Goal: Information Seeking & Learning: Learn about a topic

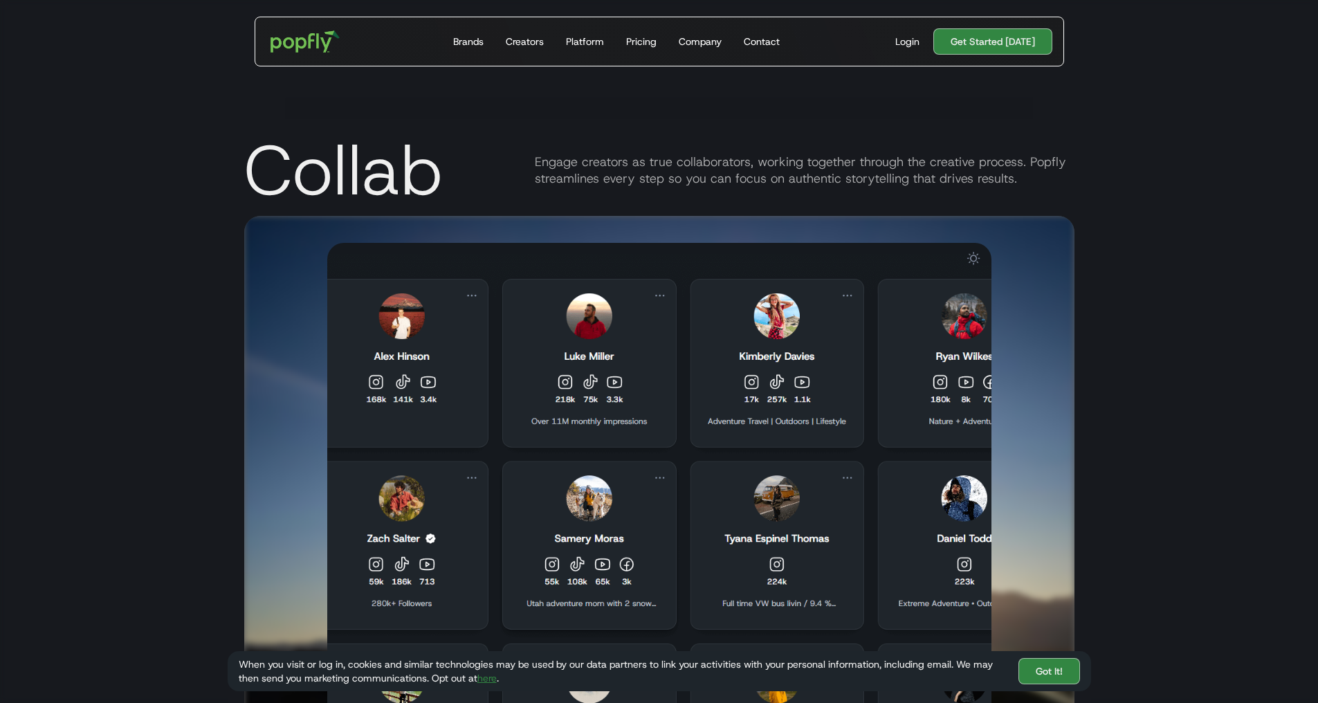
click at [169, 477] on div "Collab Engage creators as true collaborators, working together through the crea…" at bounding box center [659, 401] width 1318 height 703
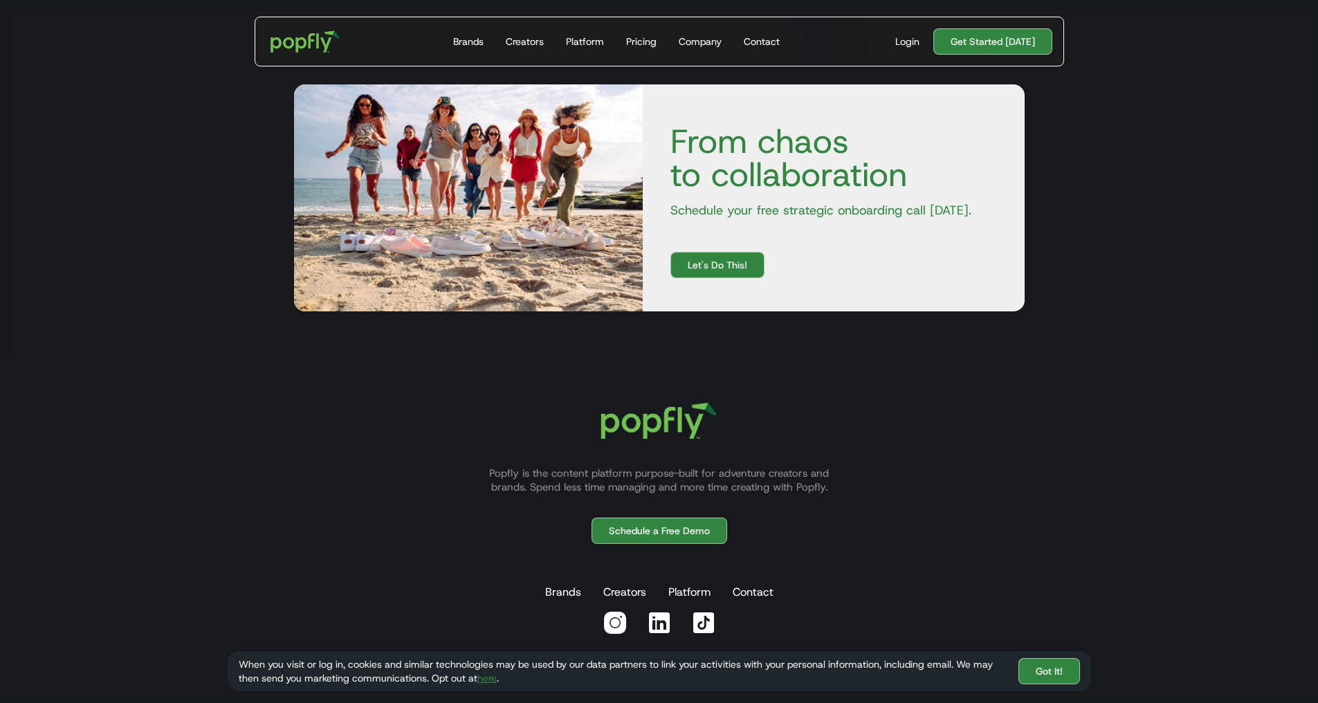
scroll to position [4636, 0]
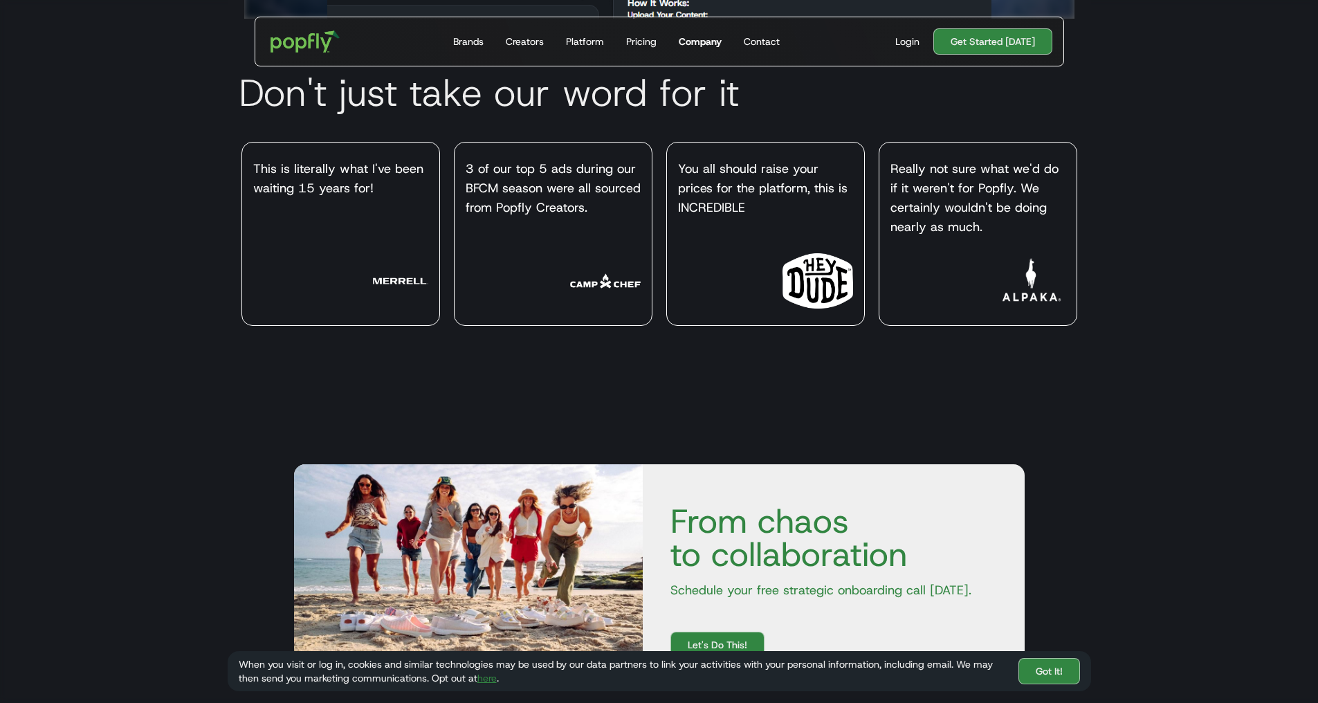
click at [713, 45] on div "Company" at bounding box center [700, 42] width 43 height 14
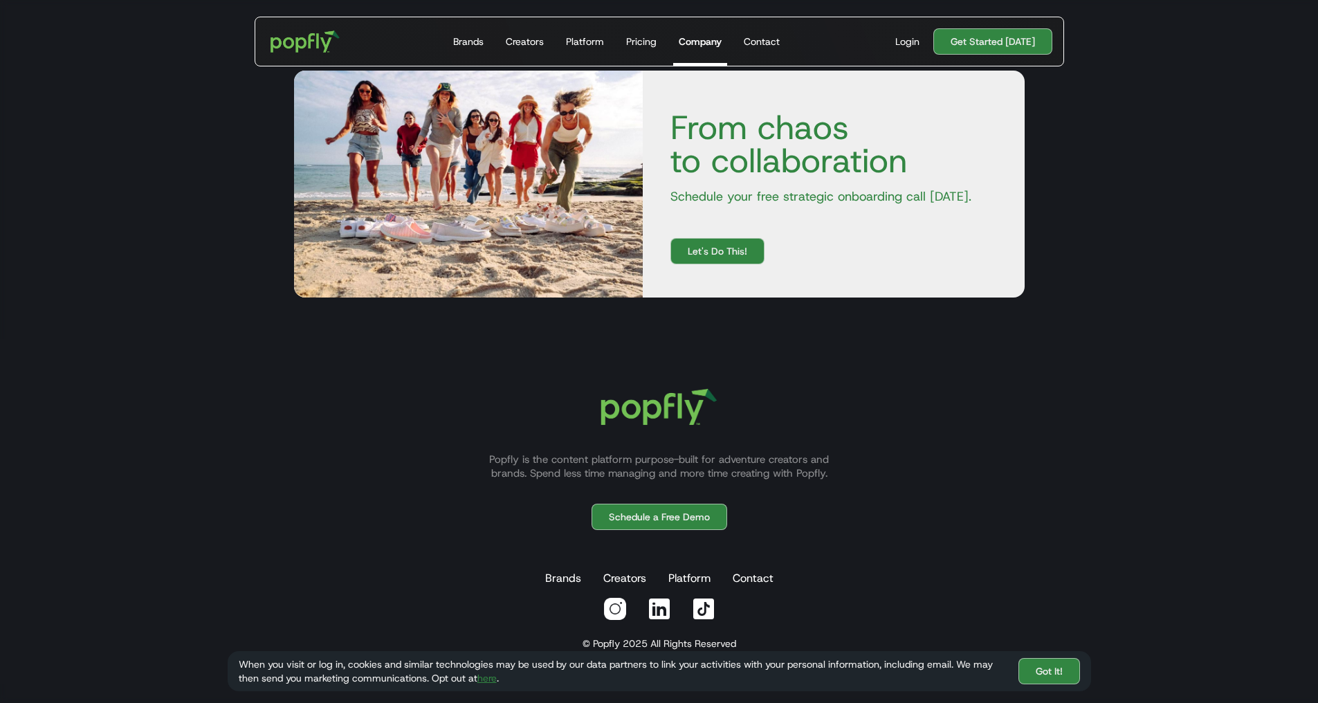
scroll to position [1779, 0]
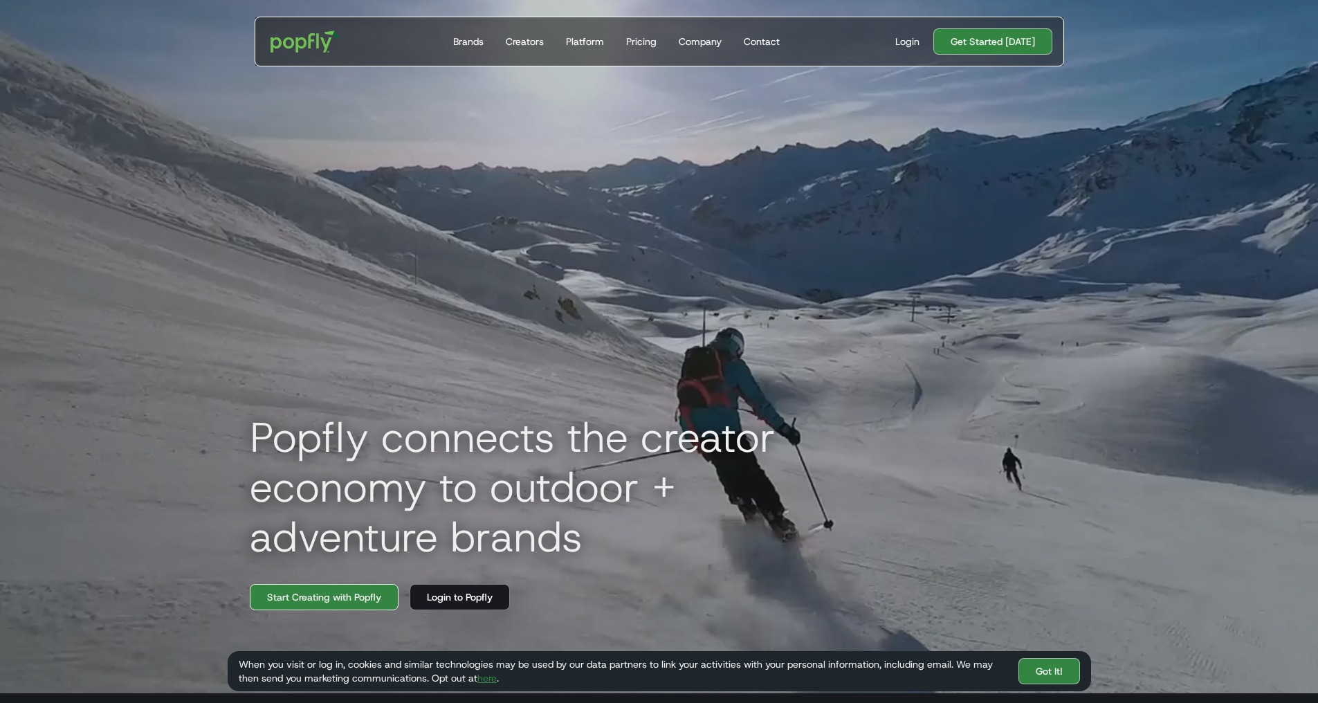
click at [338, 610] on link "Start Creating with Popfly" at bounding box center [324, 597] width 149 height 26
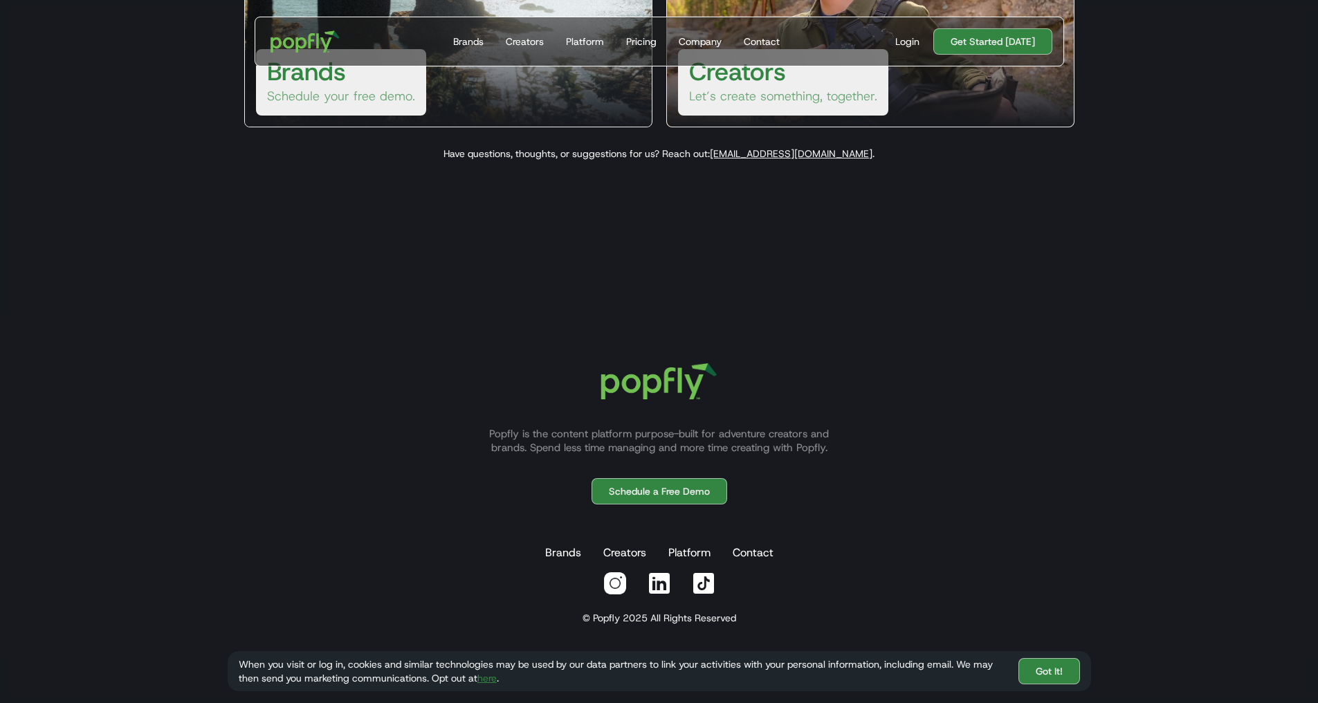
scroll to position [398, 0]
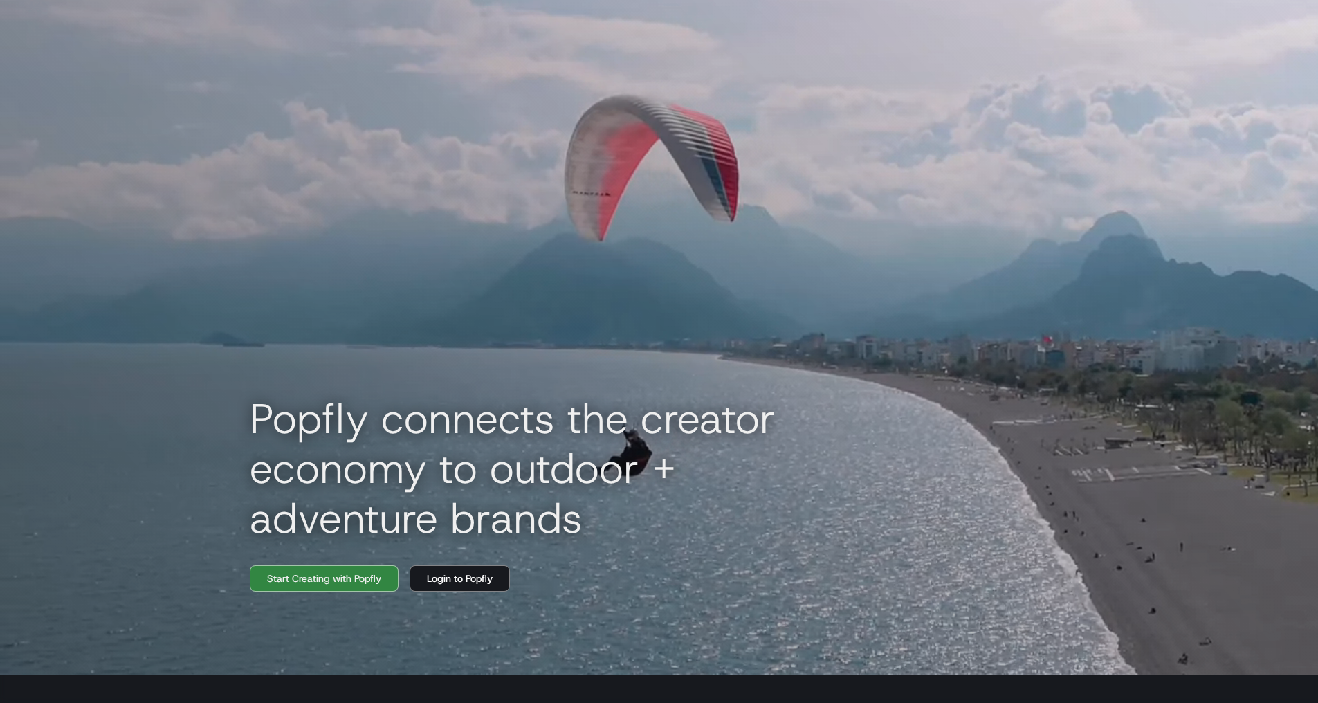
scroll to position [69, 0]
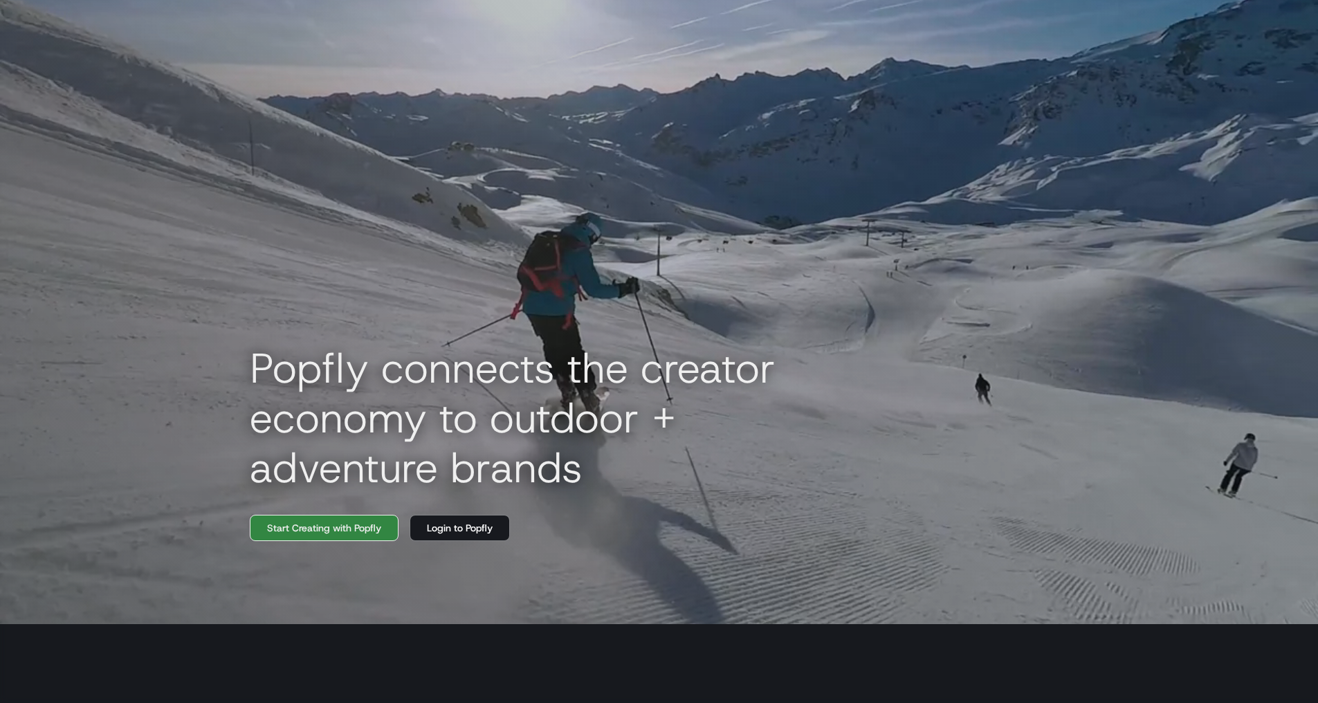
click at [327, 534] on link "Start Creating with Popfly" at bounding box center [324, 528] width 149 height 26
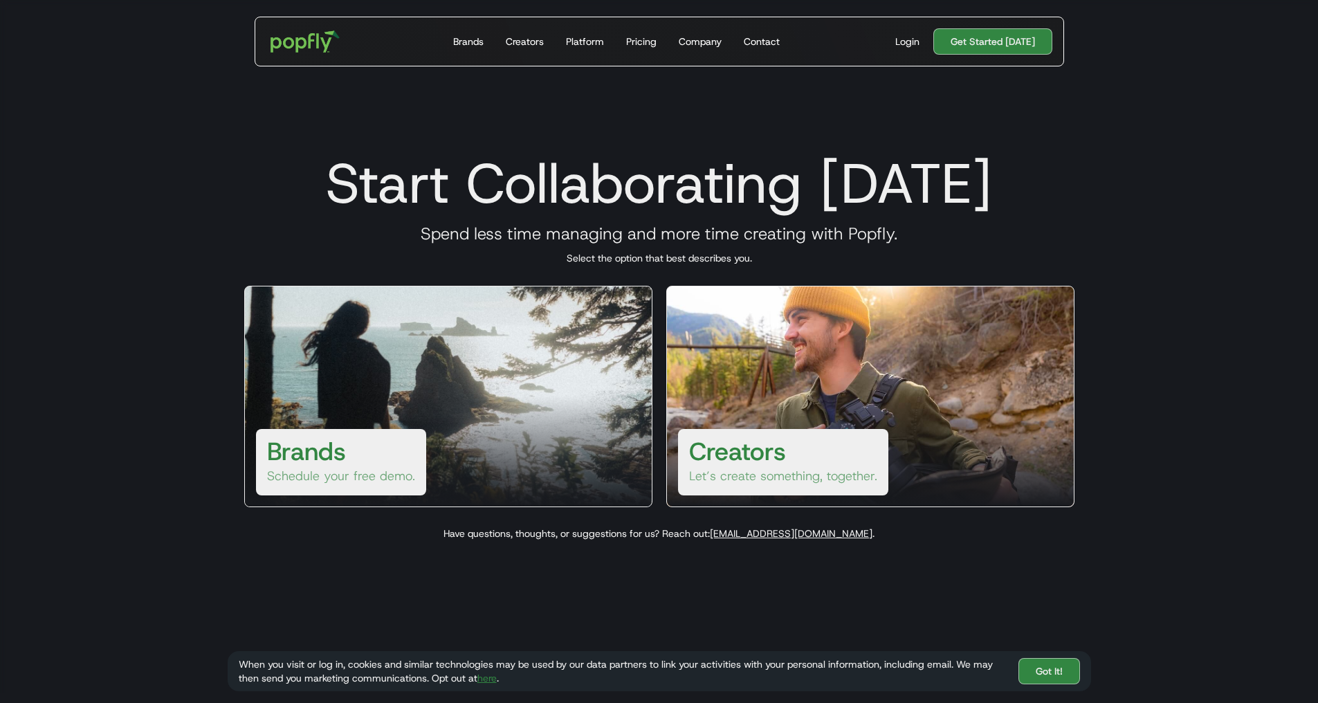
click at [800, 455] on div "Creators Let’s create something, together." at bounding box center [783, 462] width 210 height 66
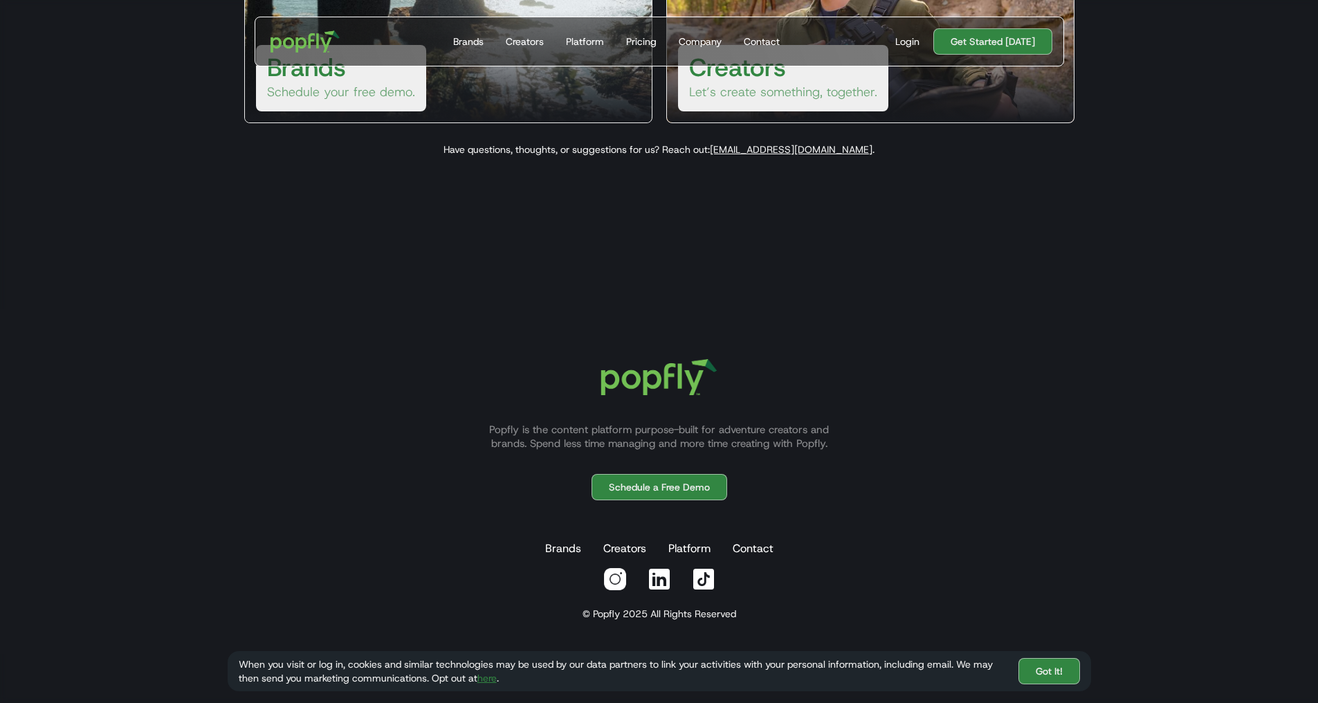
scroll to position [398, 0]
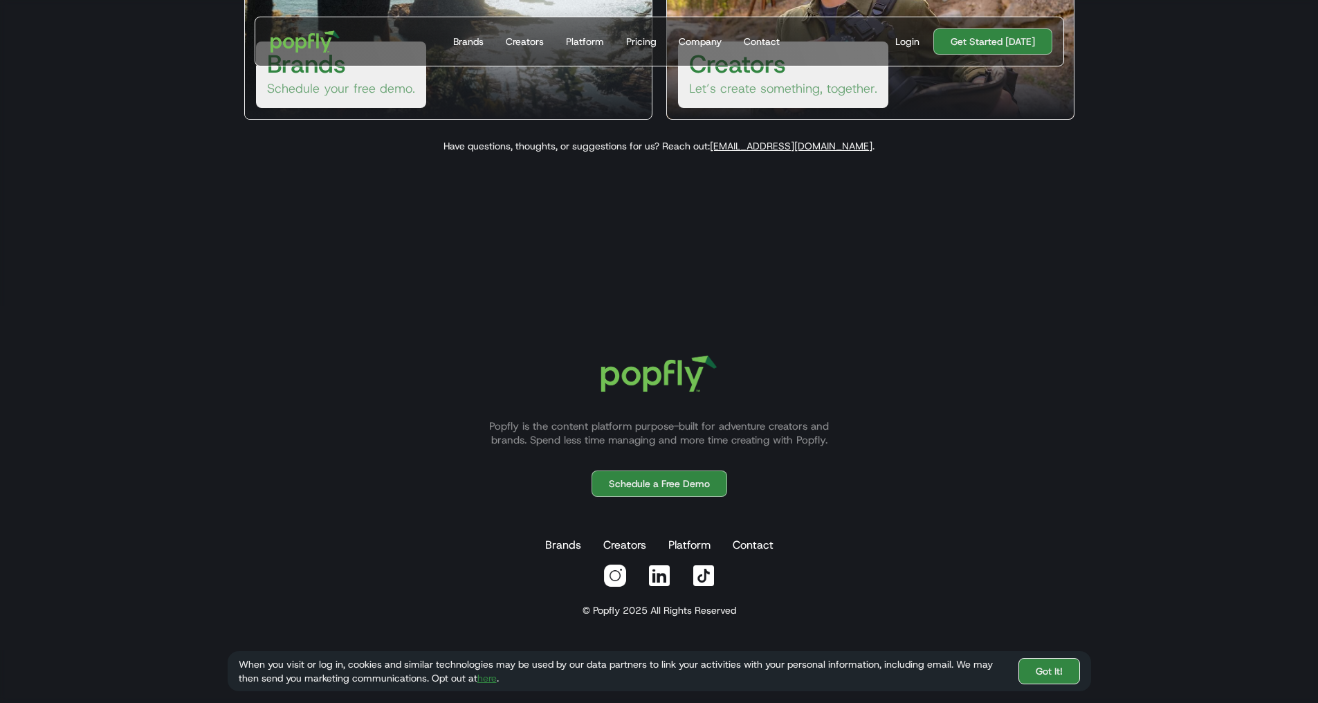
click at [1056, 663] on link "Got It!" at bounding box center [1049, 671] width 62 height 26
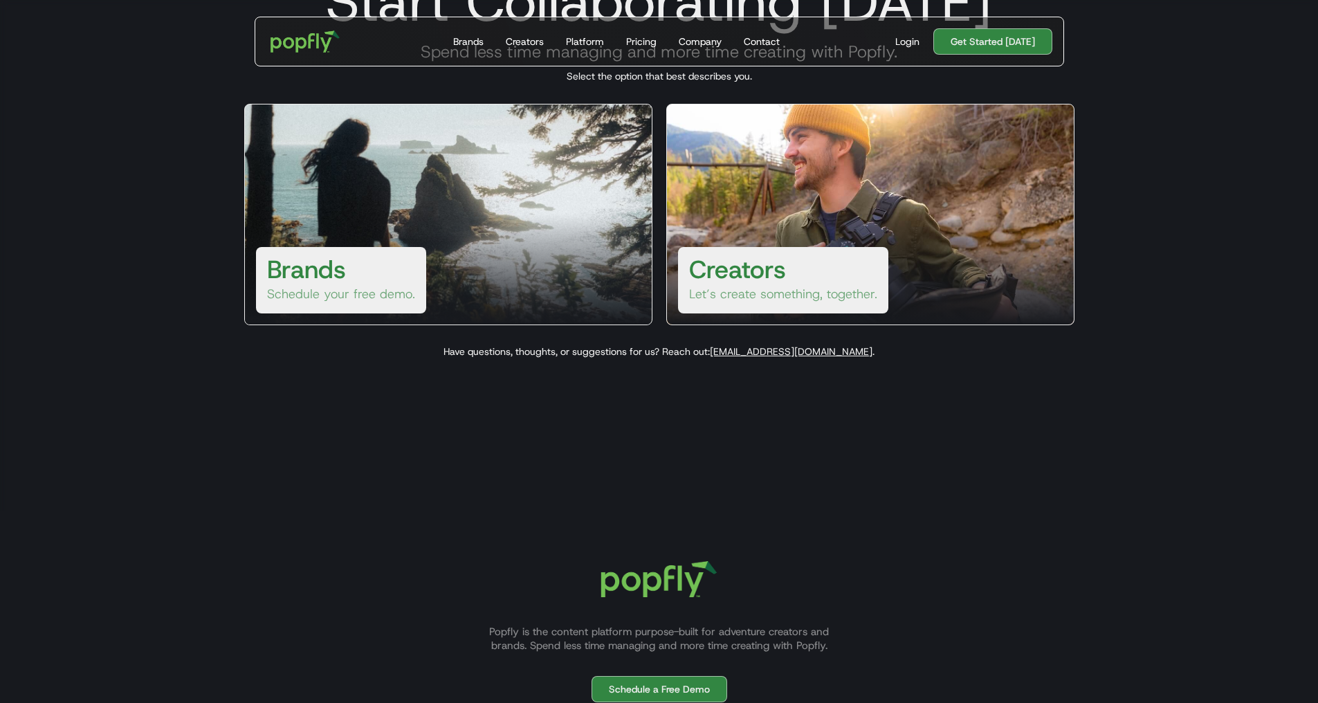
scroll to position [0, 0]
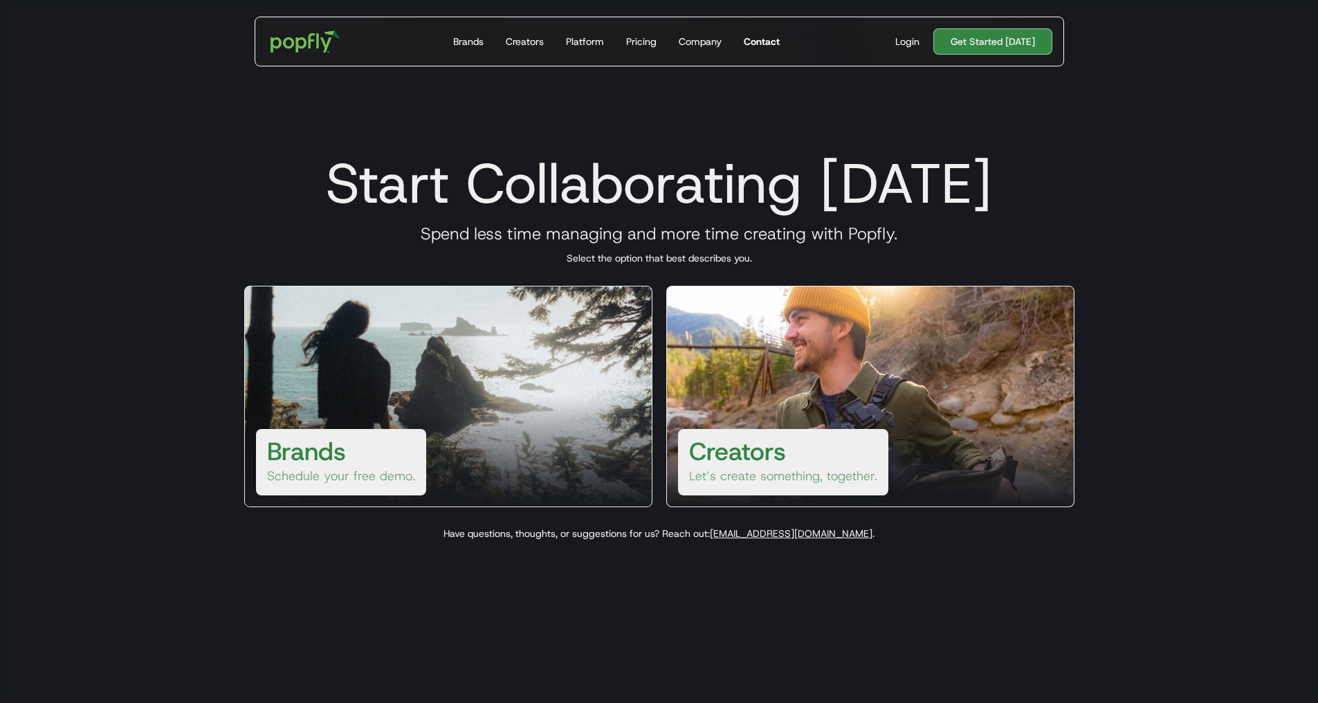
click at [762, 42] on div "Contact" at bounding box center [762, 42] width 36 height 14
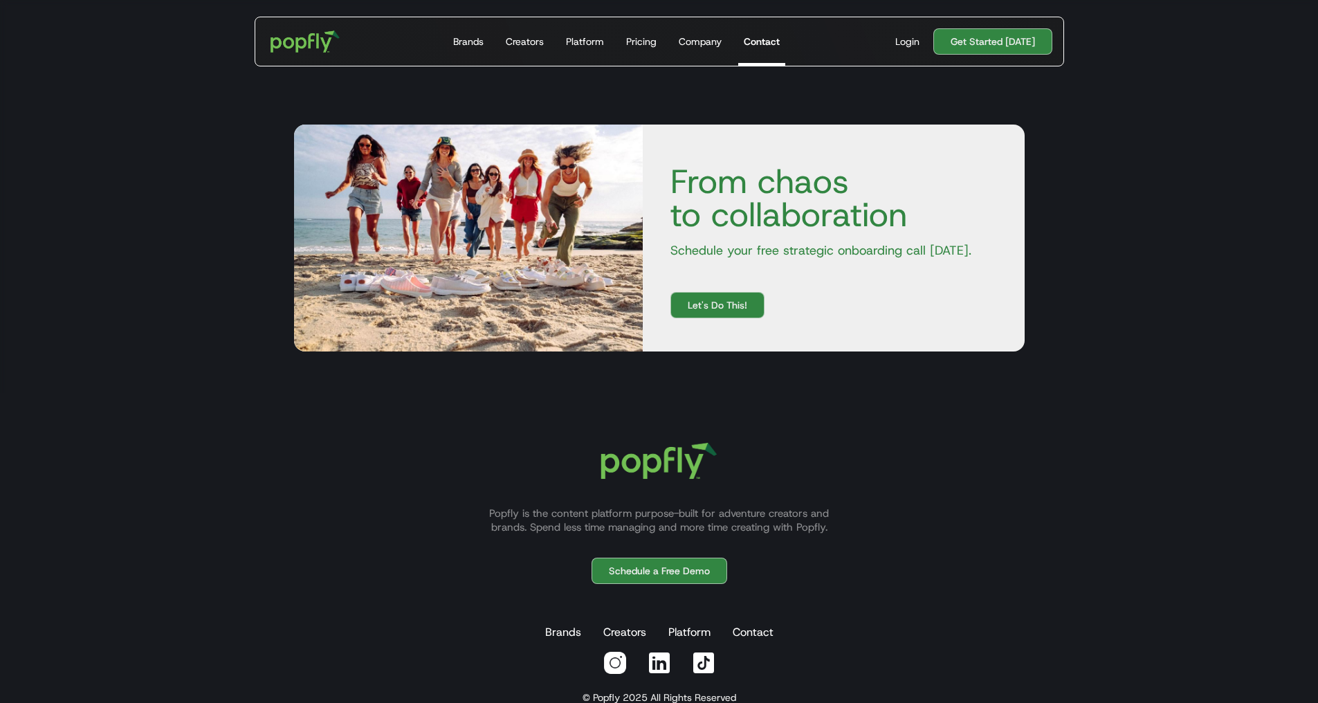
scroll to position [218, 0]
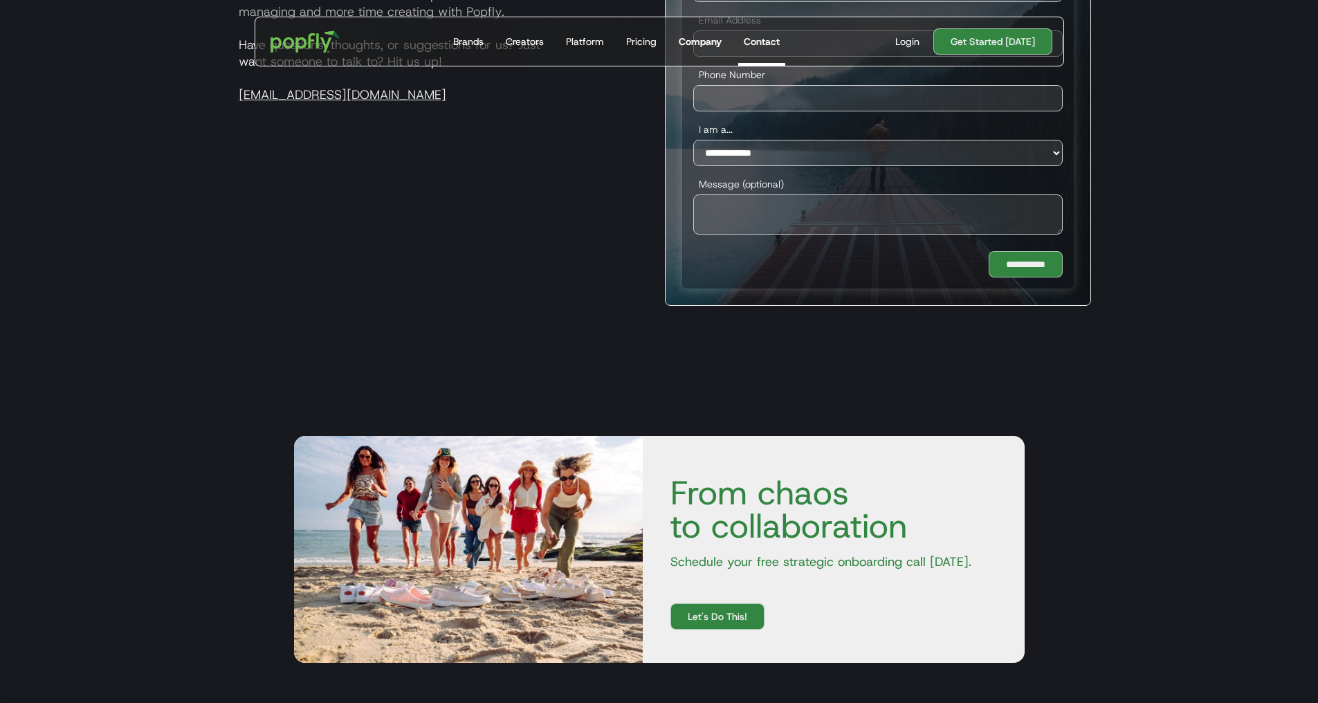
click at [704, 39] on div "Company" at bounding box center [700, 42] width 43 height 14
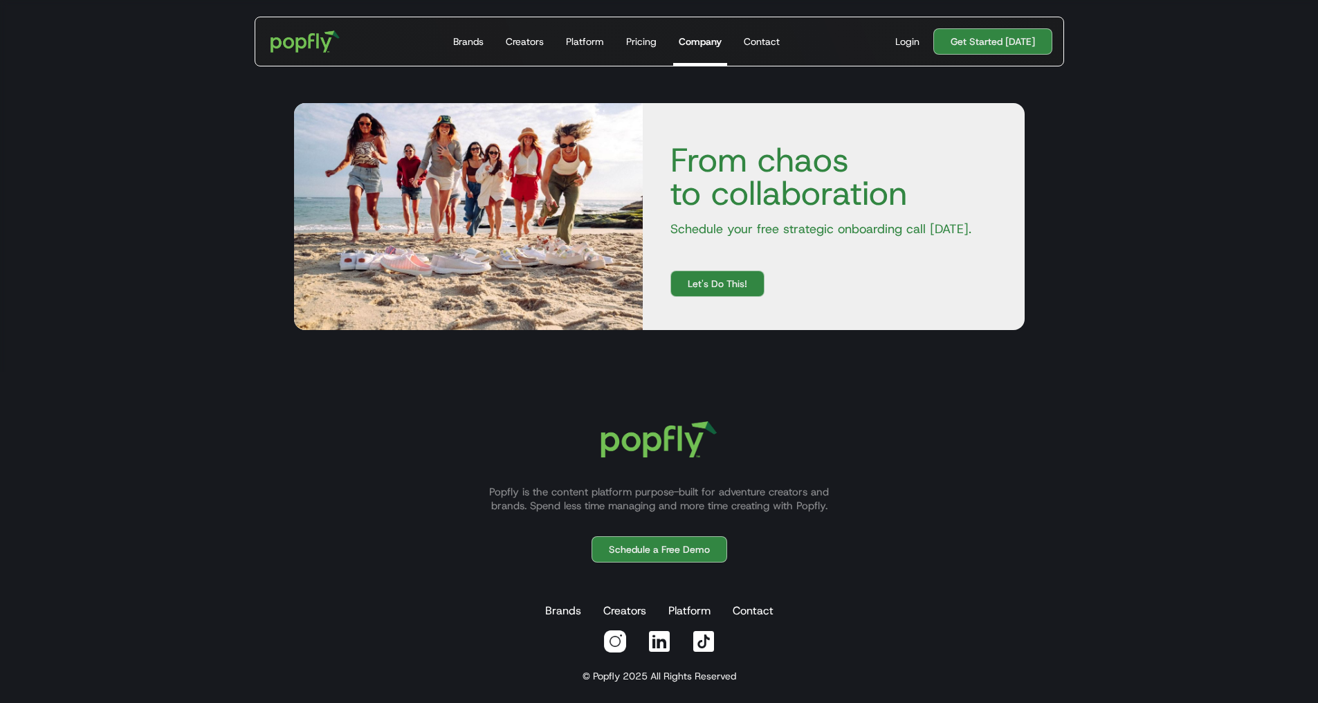
scroll to position [1726, 0]
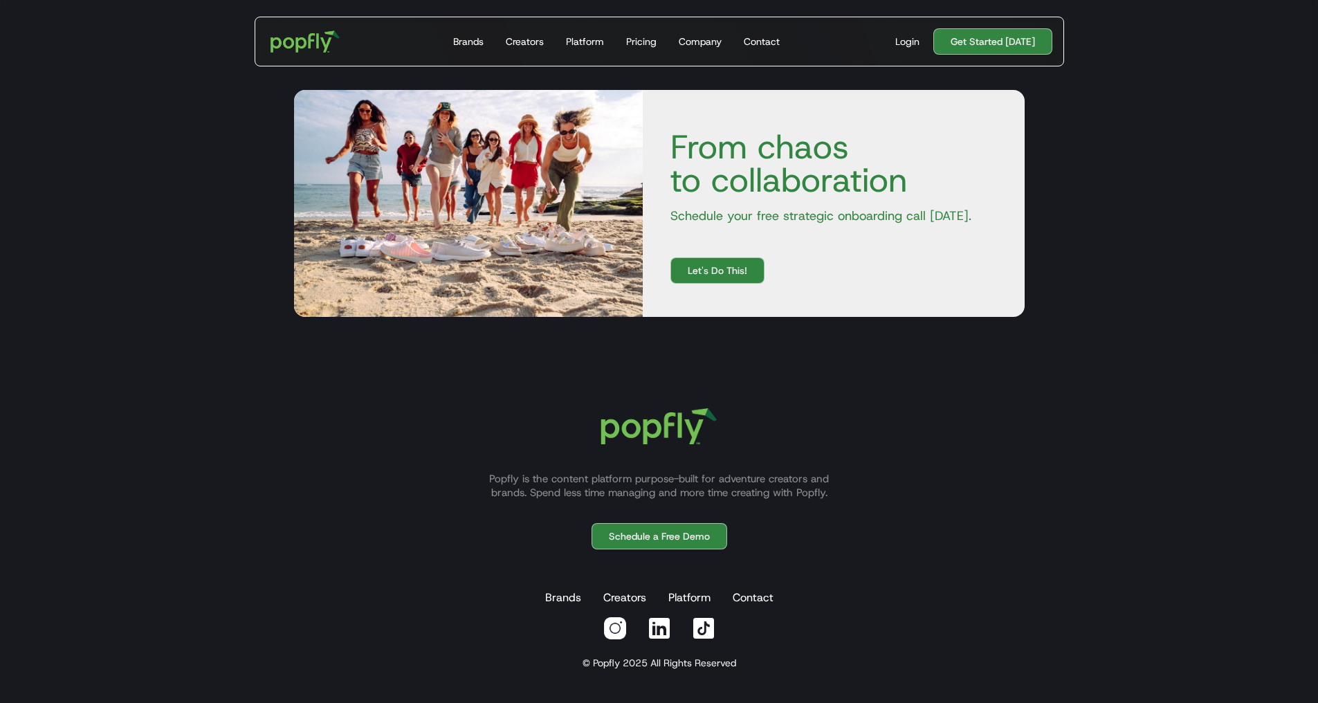
scroll to position [4998, 0]
